Goal: Navigation & Orientation: Understand site structure

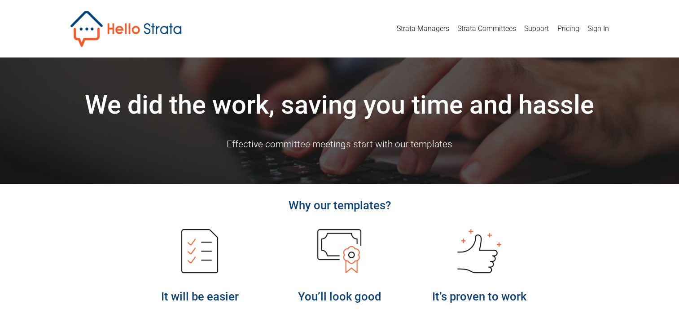
click at [425, 27] on link "Strata Managers" at bounding box center [423, 29] width 52 height 14
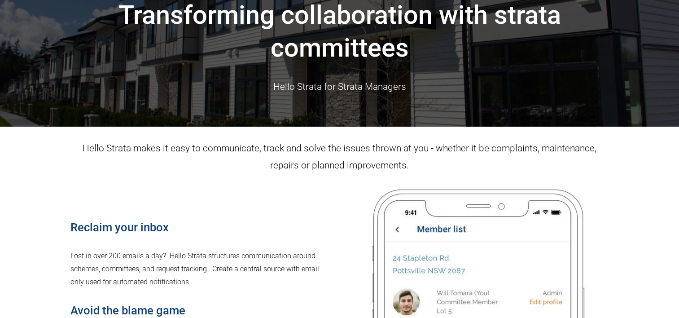
scroll to position [135, 0]
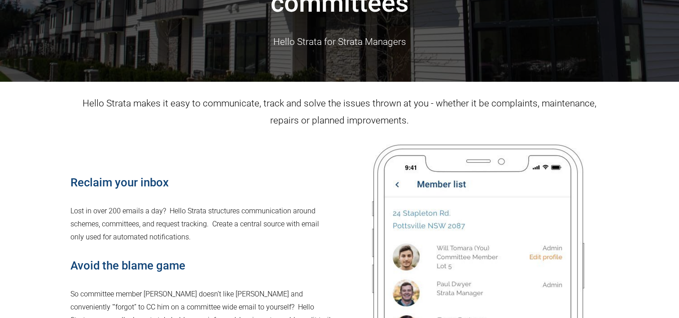
drag, startPoint x: 470, startPoint y: 226, endPoint x: 394, endPoint y: 206, distance: 78.4
click at [394, 206] on div at bounding box center [477, 288] width 213 height 289
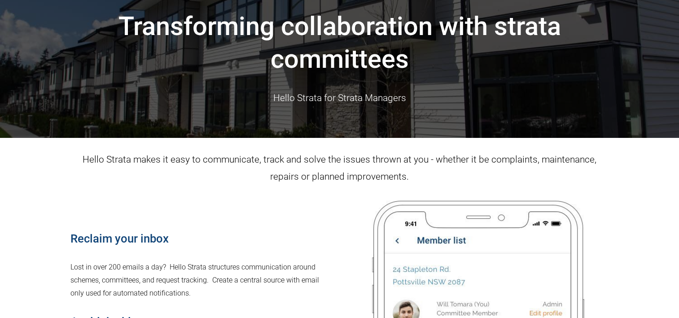
scroll to position [0, 0]
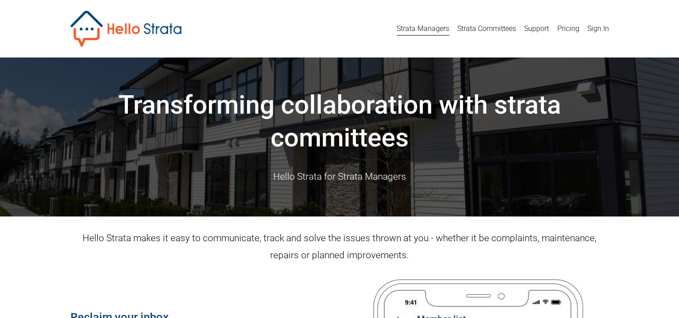
click at [537, 25] on link "Support" at bounding box center [536, 29] width 25 height 14
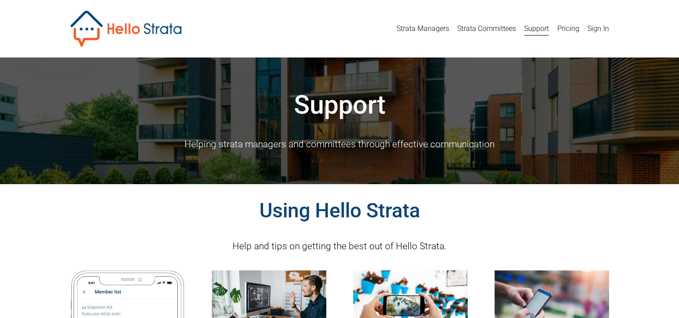
click at [565, 31] on link "Pricing" at bounding box center [568, 29] width 22 height 14
